Goal: Task Accomplishment & Management: Use online tool/utility

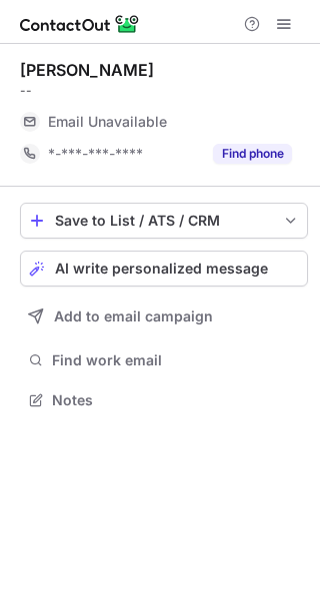
scroll to position [385, 320]
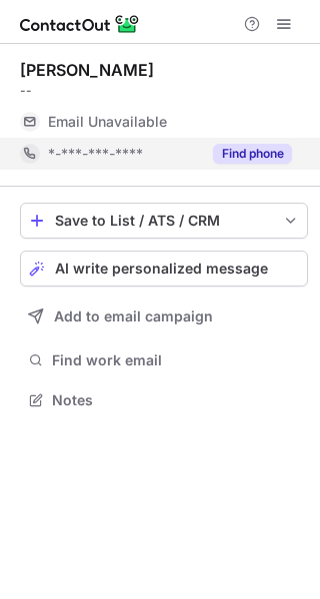
click at [273, 148] on button "Find phone" at bounding box center [252, 154] width 79 height 20
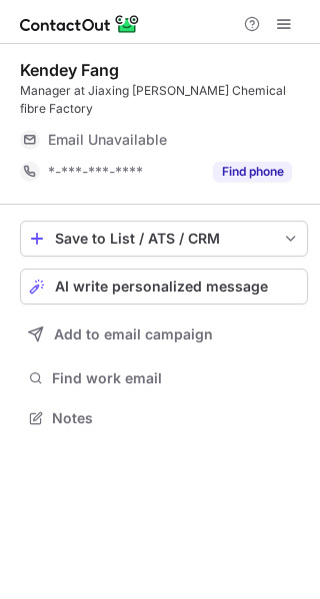
scroll to position [10, 9]
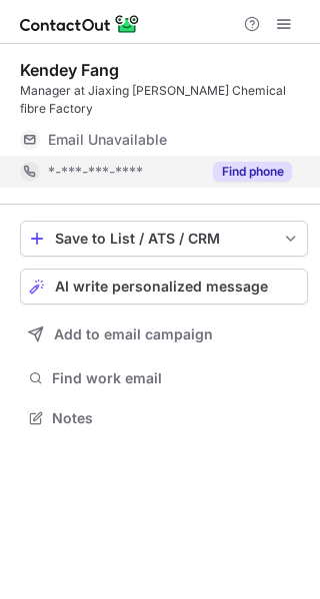
click at [254, 162] on button "Find phone" at bounding box center [252, 172] width 79 height 20
